Goal: Find specific page/section: Find specific page/section

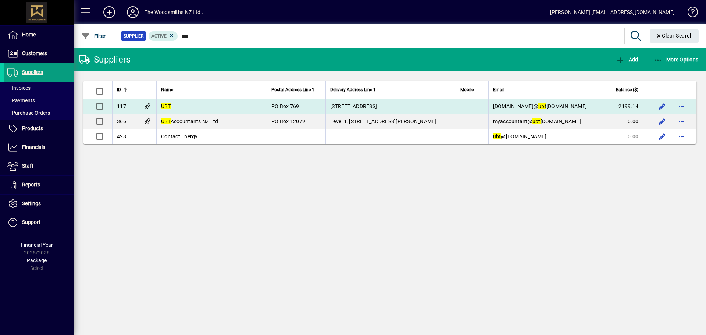
type input "***"
click at [207, 103] on td "UBT" at bounding box center [211, 106] width 110 height 15
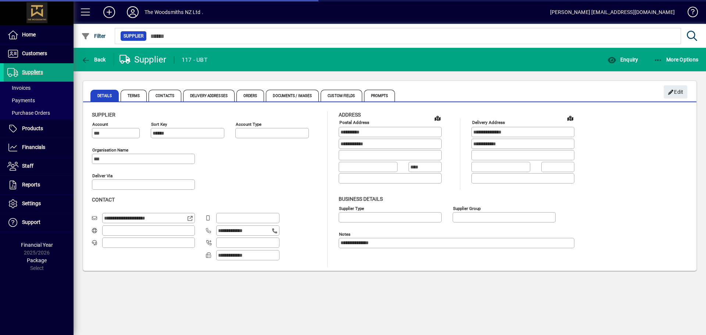
type input "**********"
